Goal: Navigation & Orientation: Find specific page/section

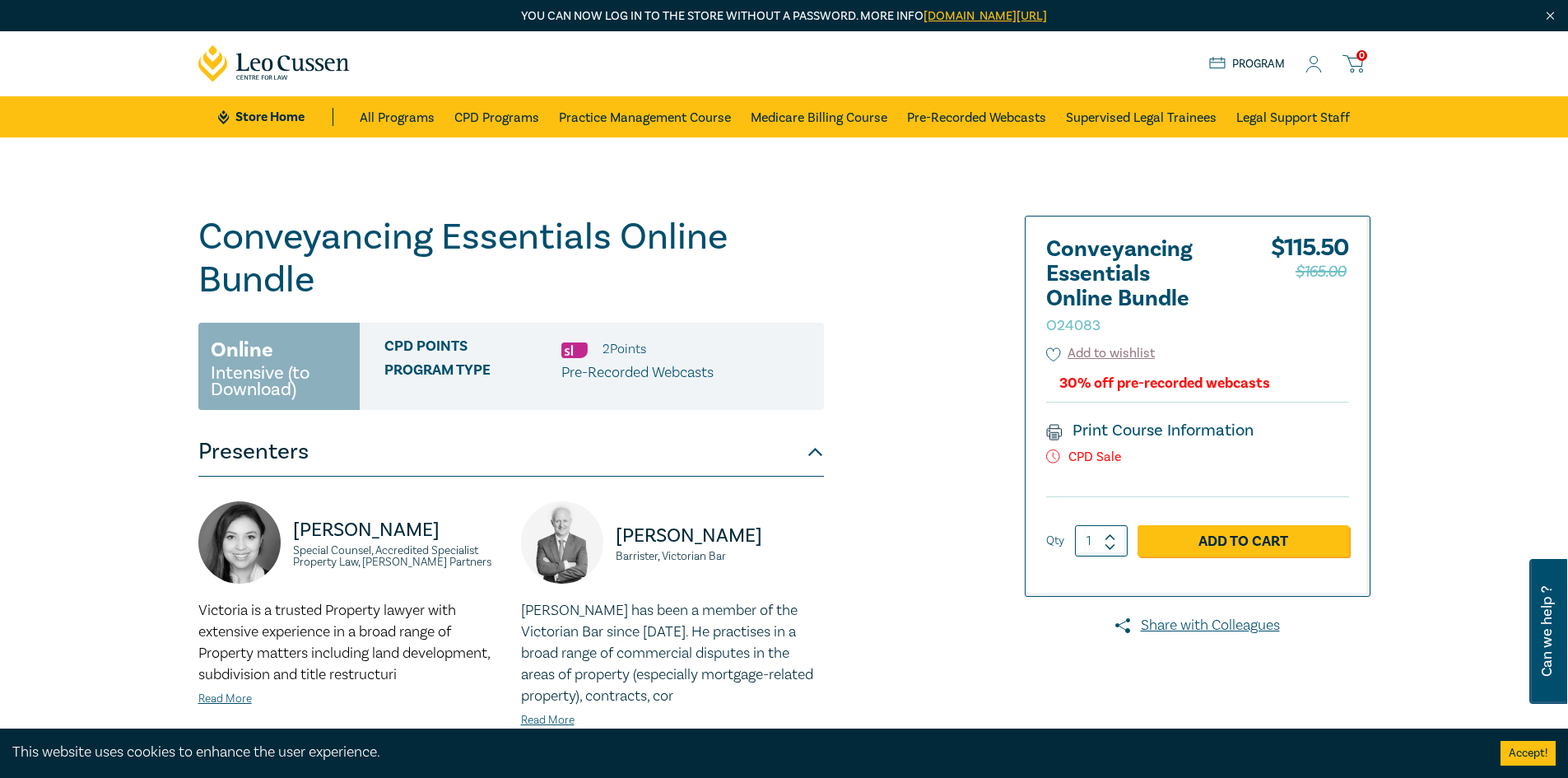
click at [1235, 63] on link "Program" at bounding box center [1247, 63] width 76 height 18
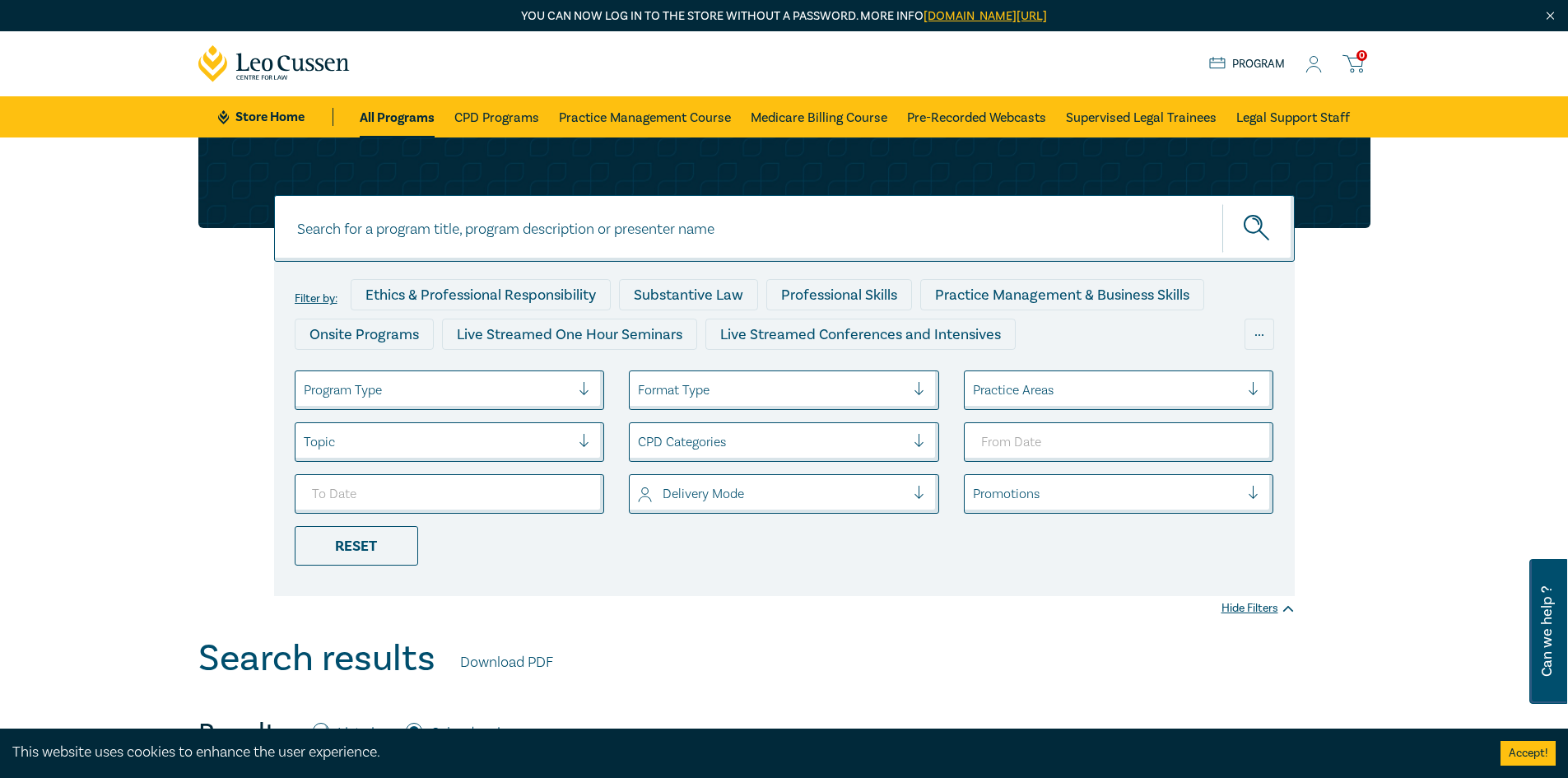
click at [1321, 70] on icon at bounding box center [1313, 64] width 17 height 17
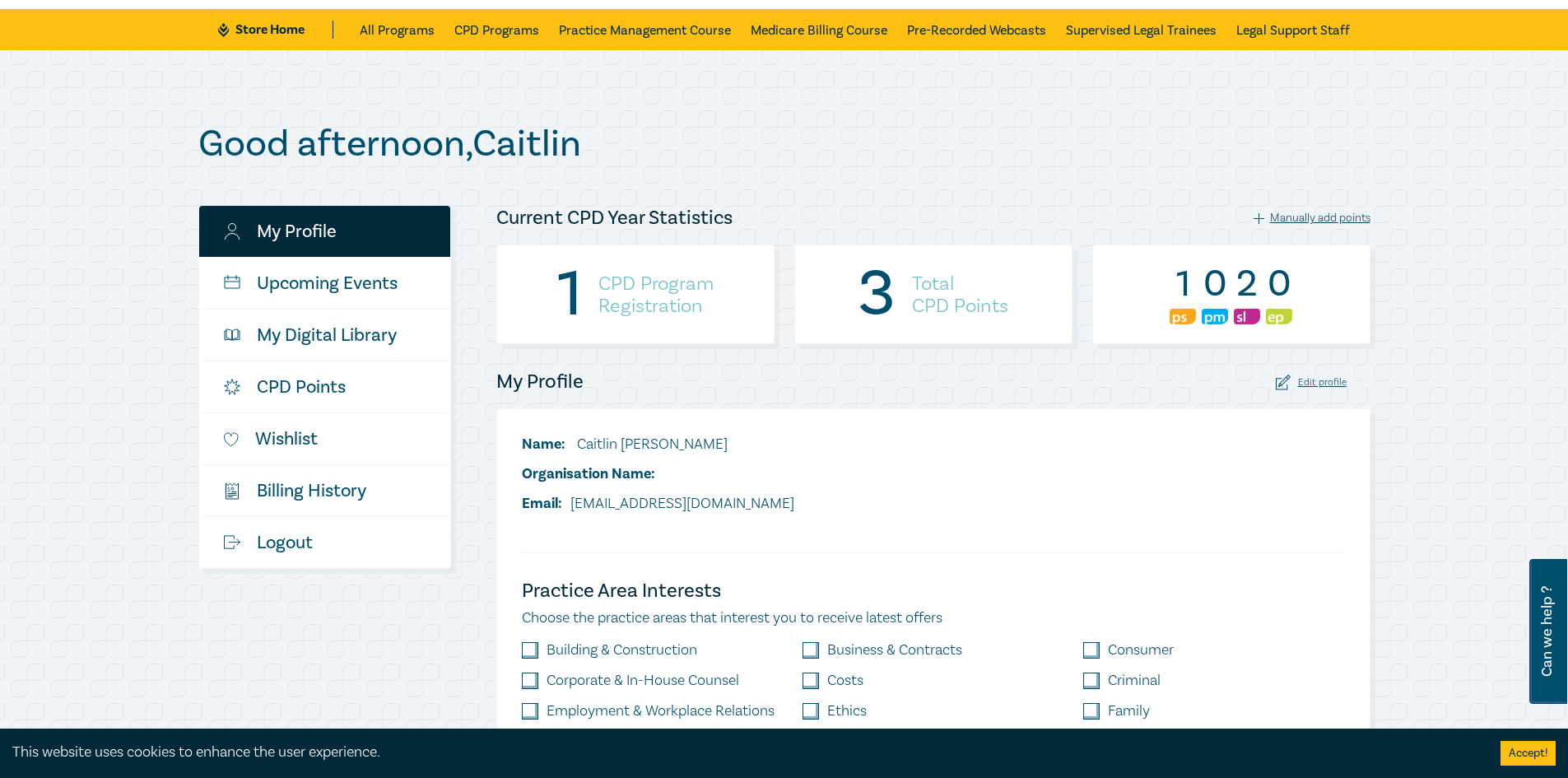
scroll to position [83, 0]
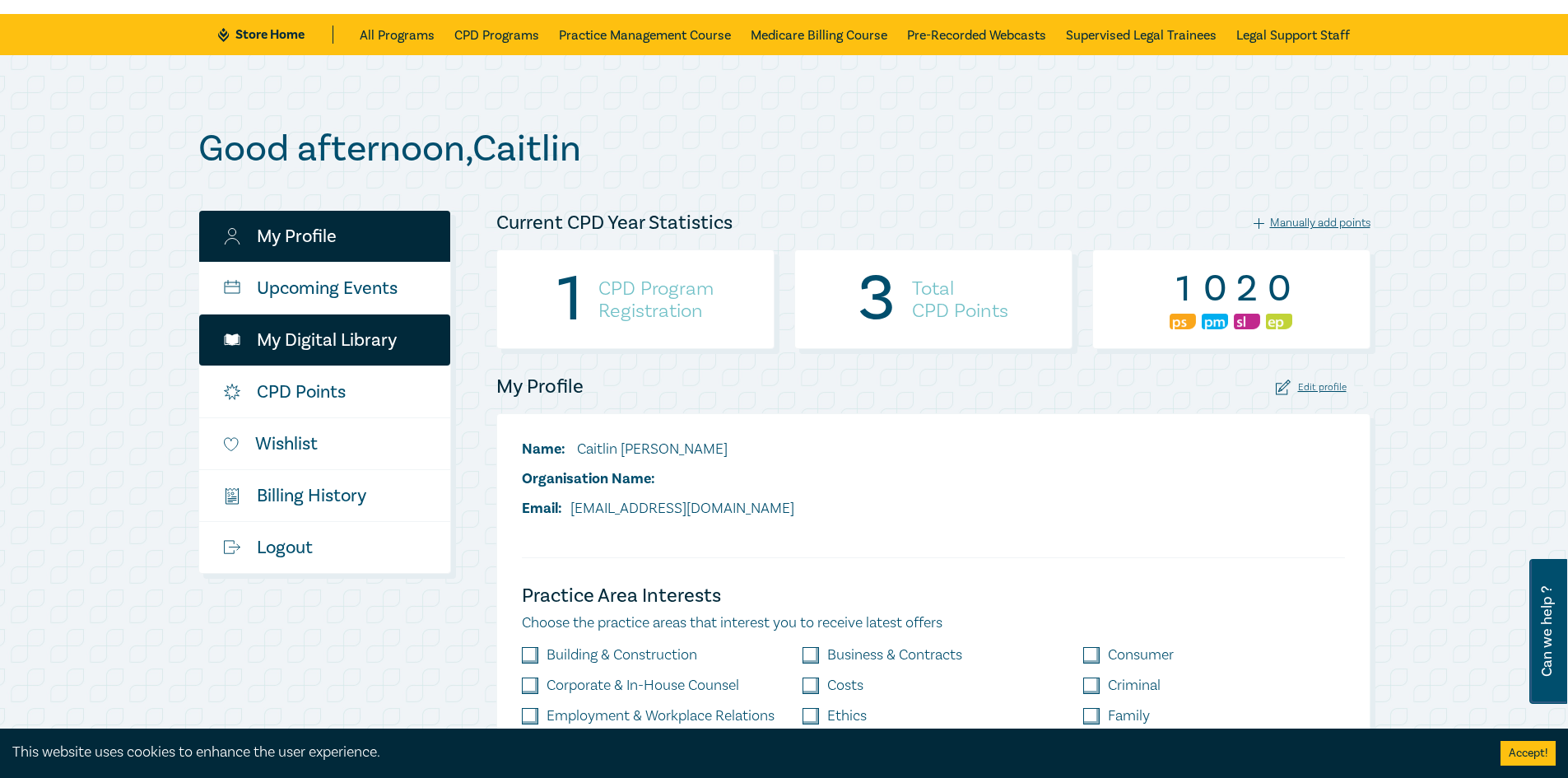
click at [317, 346] on link "My Digital Library" at bounding box center [324, 340] width 251 height 51
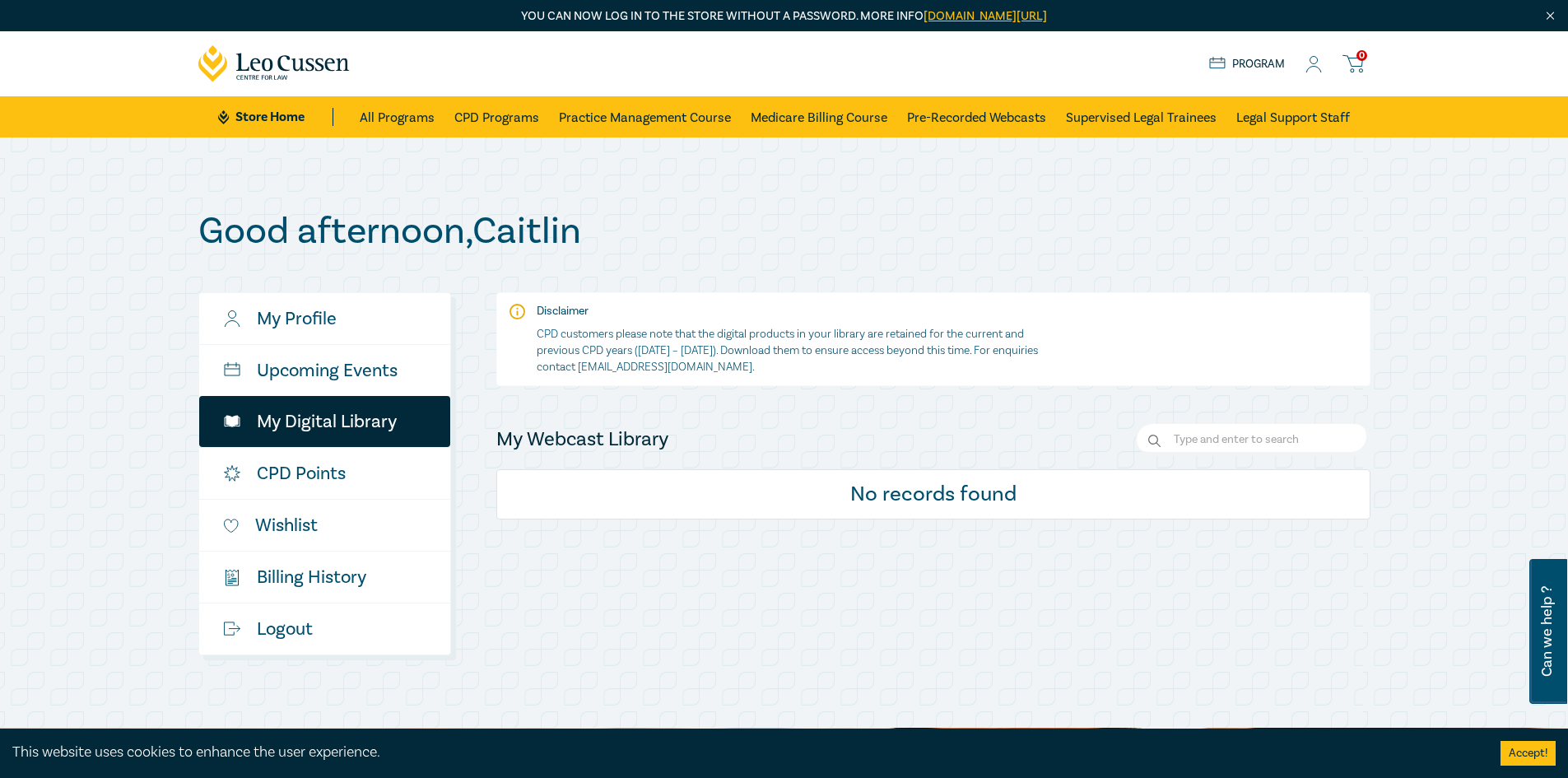
click at [1317, 66] on icon at bounding box center [1313, 64] width 17 height 17
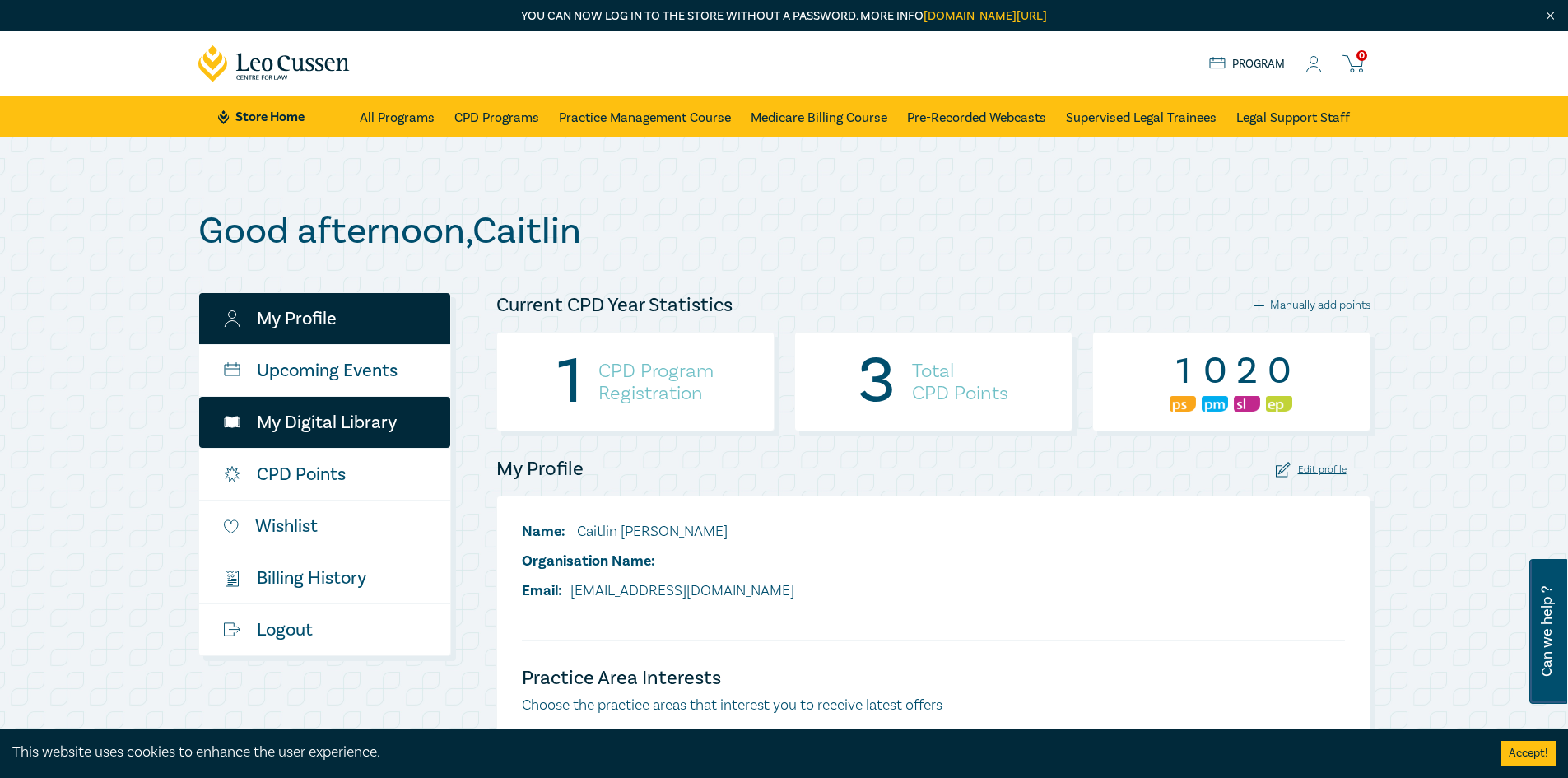
click at [351, 429] on link "My Digital Library" at bounding box center [324, 422] width 251 height 51
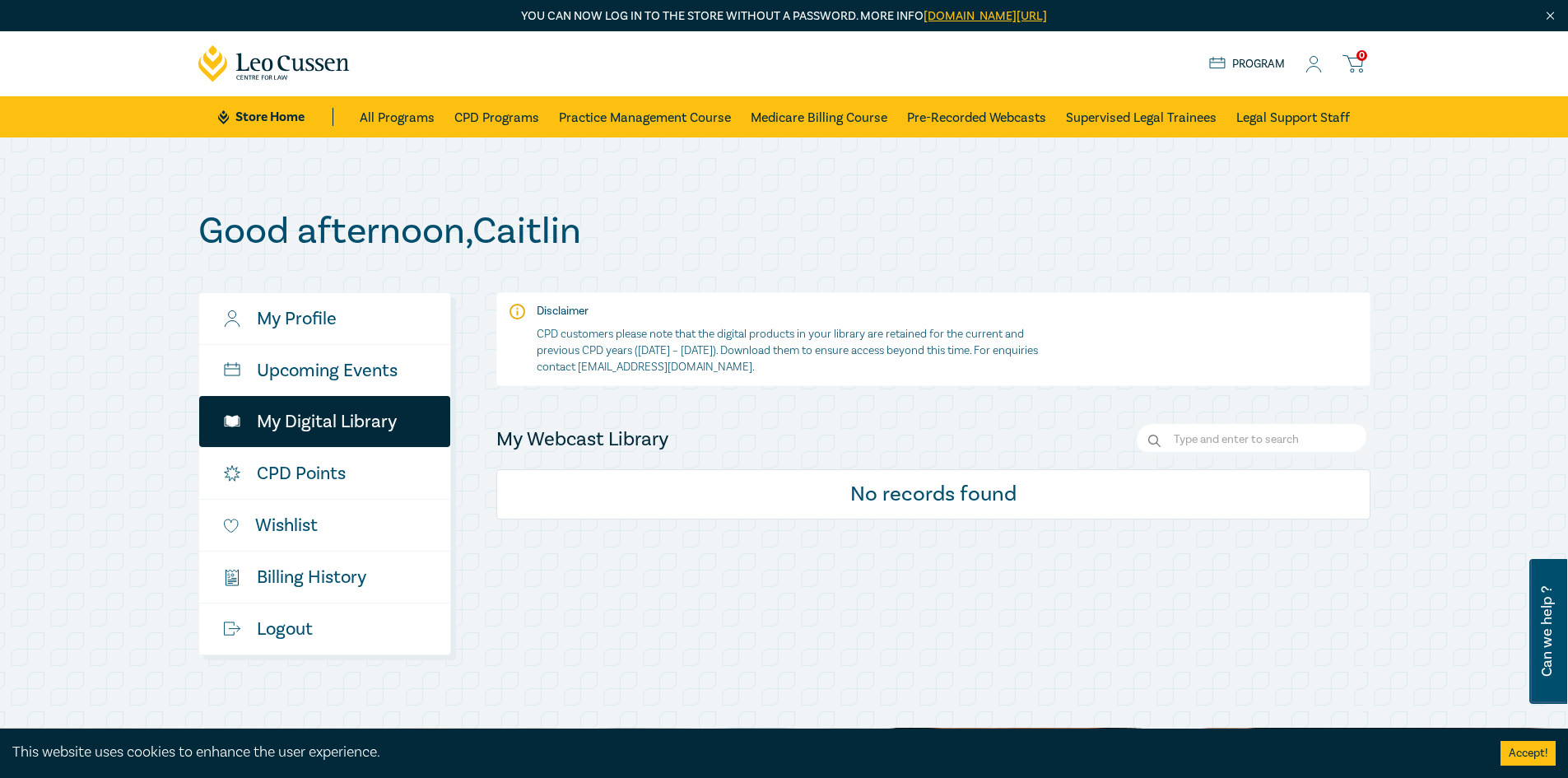
click at [819, 210] on h1 "Good afternoon , [PERSON_NAME]" at bounding box center [784, 230] width 1172 height 43
